Goal: Task Accomplishment & Management: Manage account settings

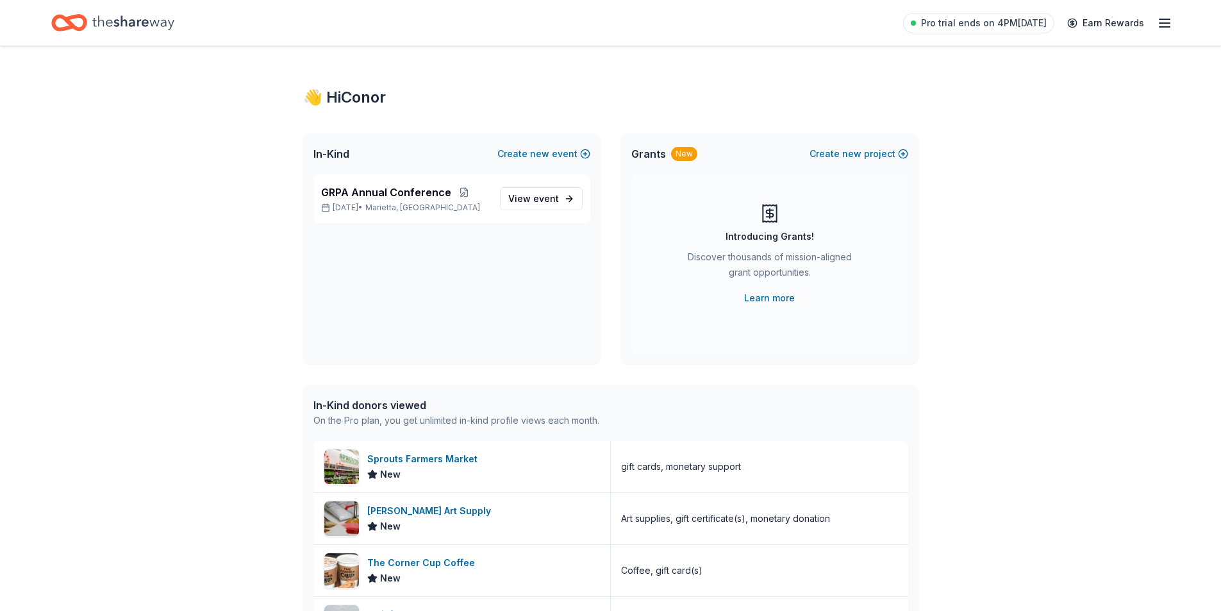
scroll to position [1344, 0]
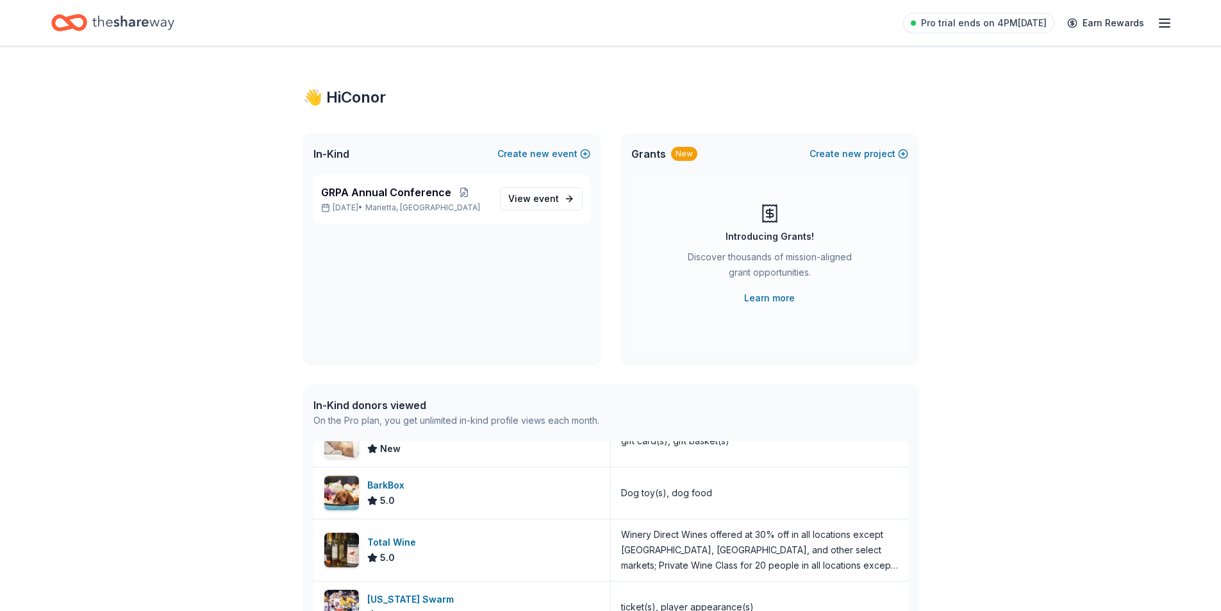
click at [1020, 125] on div "👋 Hi Conor In-Kind Create new event GRPA Annual Conference [DATE] • Marietta, […" at bounding box center [610, 493] width 1221 height 895
click at [149, 26] on icon "Home" at bounding box center [133, 23] width 82 height 26
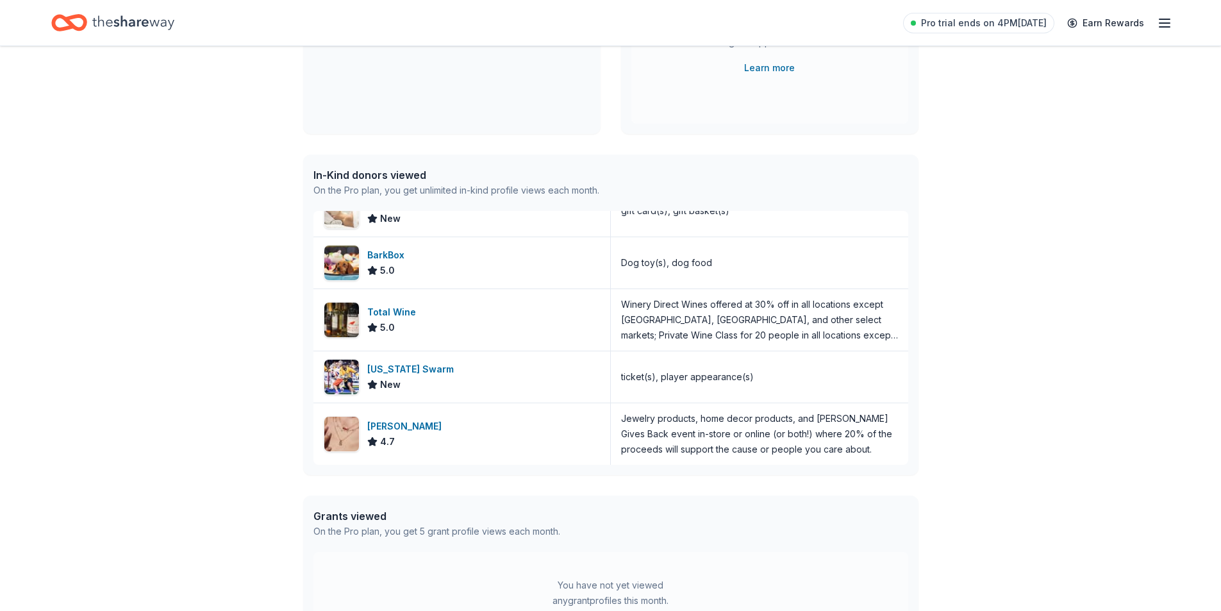
drag, startPoint x: 436, startPoint y: 174, endPoint x: 290, endPoint y: 187, distance: 146.6
click at [290, 187] on div "👋 Hi Conor In-Kind Create new event GRPA Annual Conference [DATE] • Marietta, […" at bounding box center [611, 263] width 656 height 895
drag, startPoint x: 299, startPoint y: 180, endPoint x: 426, endPoint y: 175, distance: 127.6
click at [424, 176] on div "👋 Hi Conor In-Kind Create new event GRPA Annual Conference [DATE] • Marietta, […" at bounding box center [611, 263] width 656 height 895
click at [431, 172] on div "In-Kind donors viewed" at bounding box center [456, 174] width 286 height 15
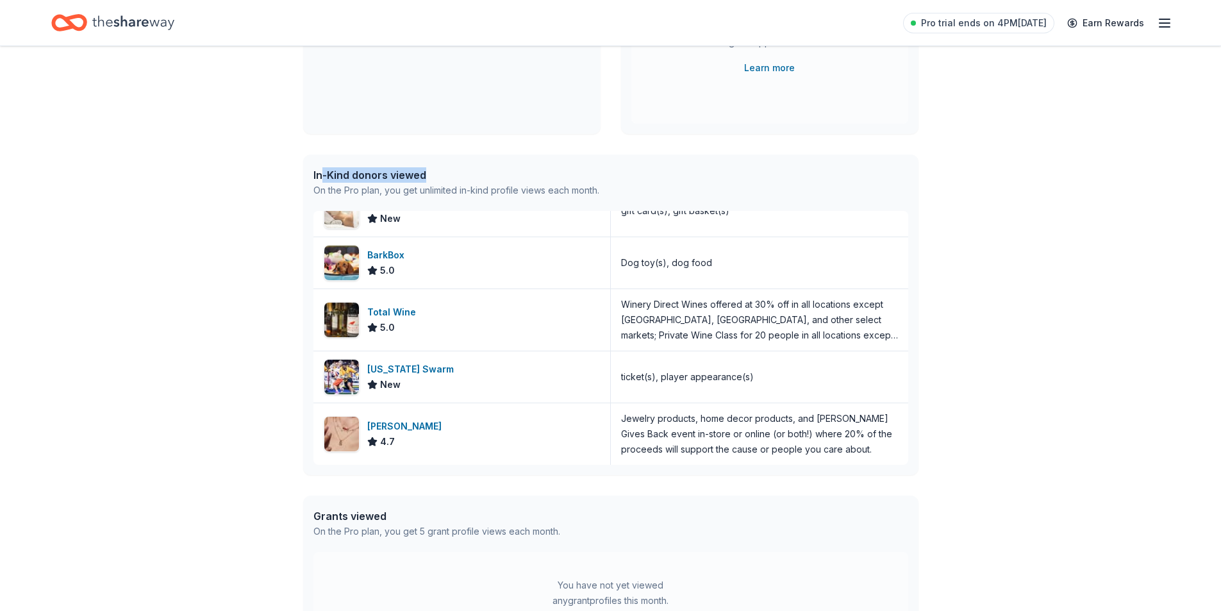
drag, startPoint x: 383, startPoint y: 177, endPoint x: 320, endPoint y: 175, distance: 62.2
click at [320, 175] on div "In-Kind donors viewed" at bounding box center [456, 174] width 286 height 15
click at [500, 173] on div "In-Kind donors viewed" at bounding box center [456, 174] width 286 height 15
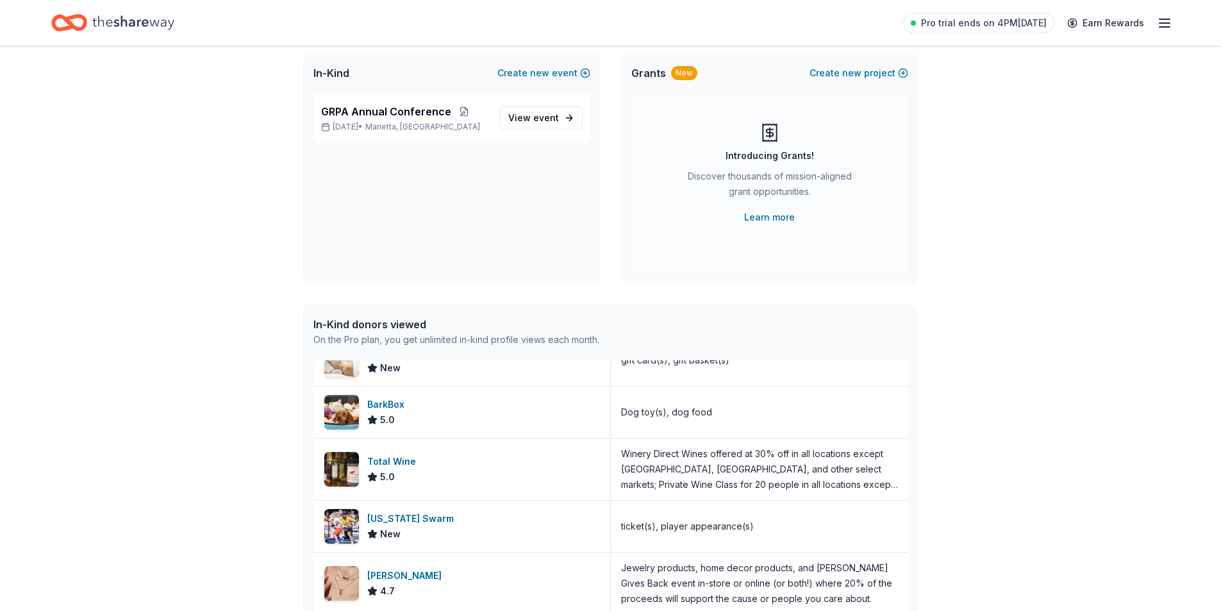
scroll to position [0, 0]
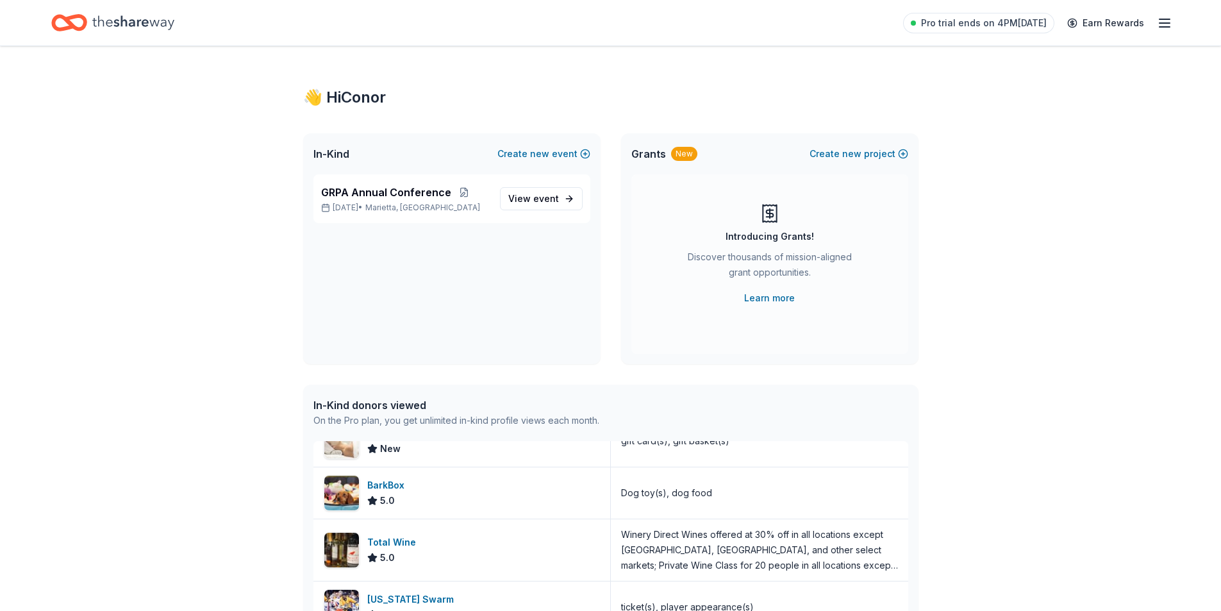
click at [1158, 27] on icon "button" at bounding box center [1164, 22] width 15 height 15
click at [1022, 97] on link "Account" at bounding box center [1011, 99] width 40 height 13
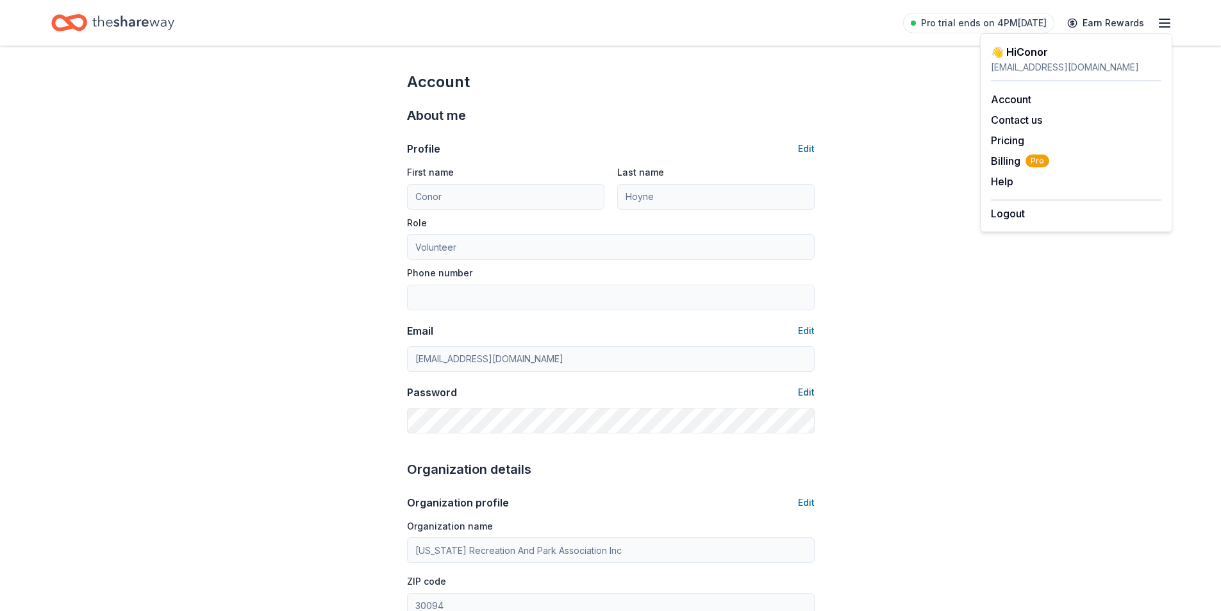
click at [810, 385] on button "Edit" at bounding box center [806, 392] width 17 height 15
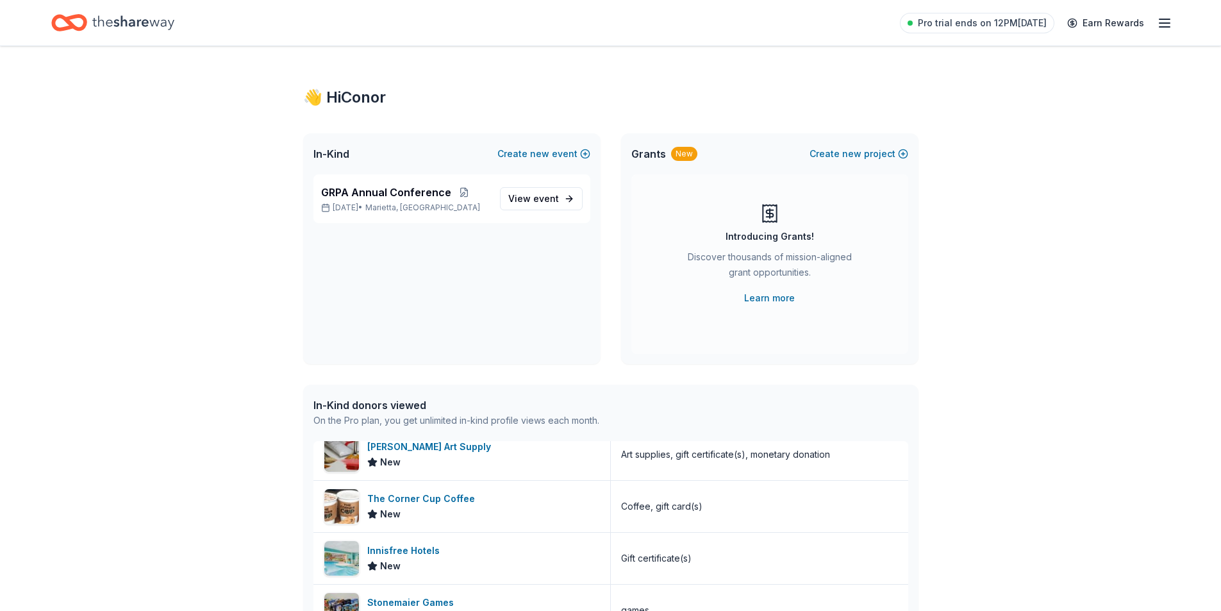
click at [1172, 27] on icon "button" at bounding box center [1164, 22] width 15 height 15
click at [1018, 101] on link "Account" at bounding box center [1011, 99] width 40 height 13
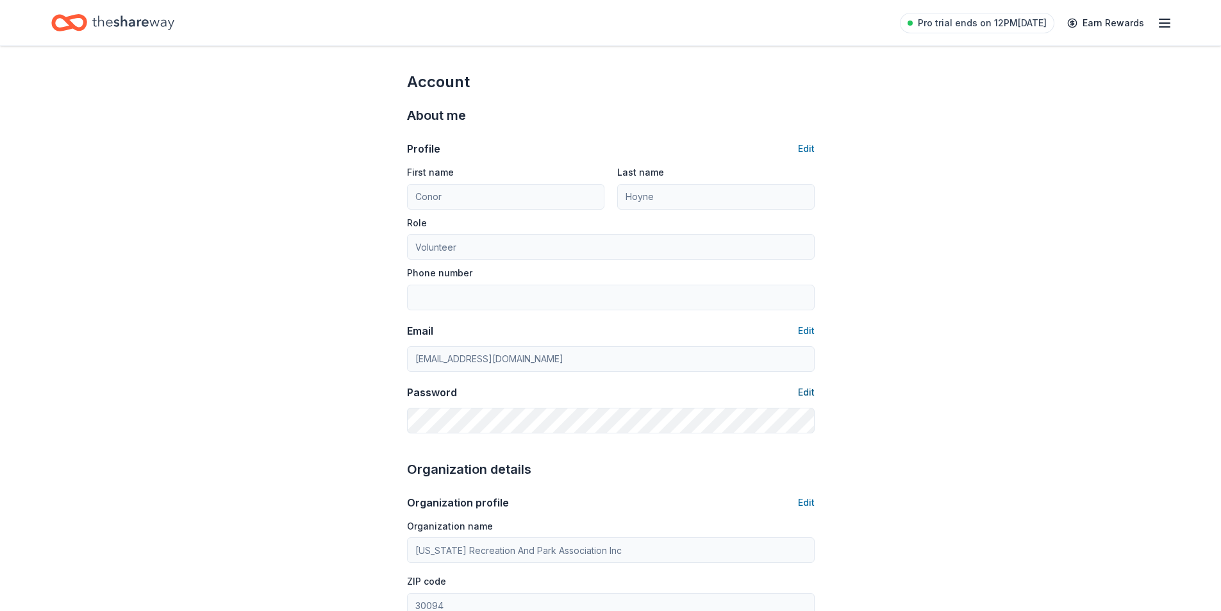
click at [805, 391] on button "Edit" at bounding box center [806, 392] width 17 height 15
